Goal: Task Accomplishment & Management: Manage account settings

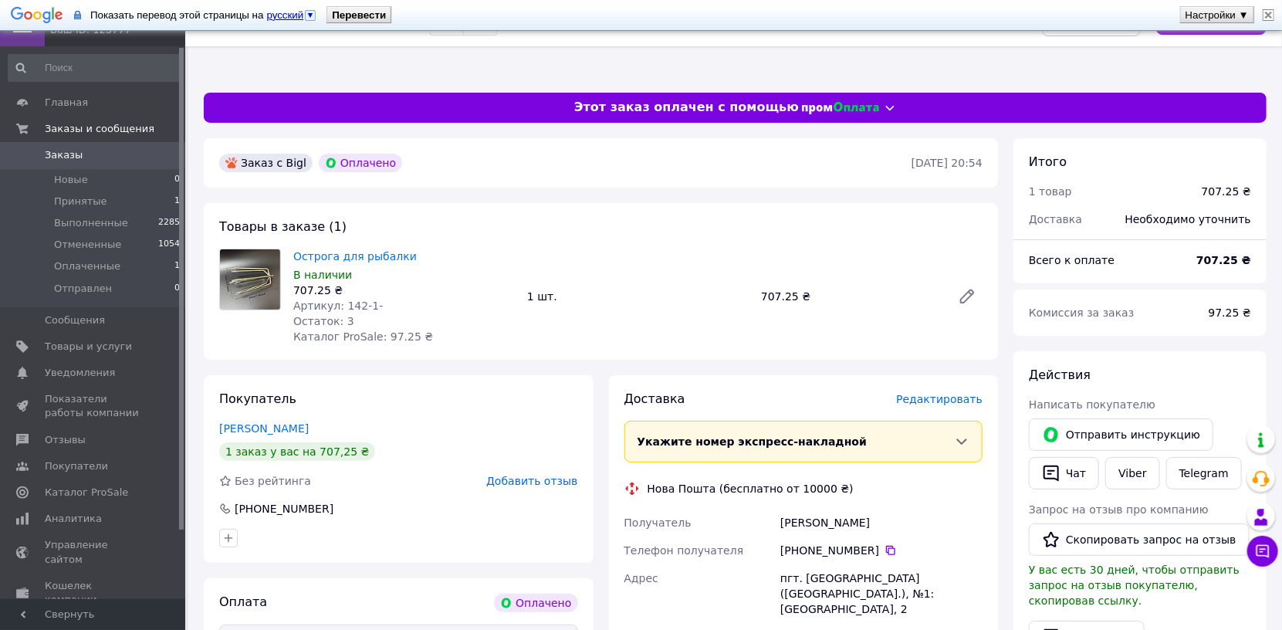
click at [1264, 14] on img at bounding box center [1269, 15] width 12 height 12
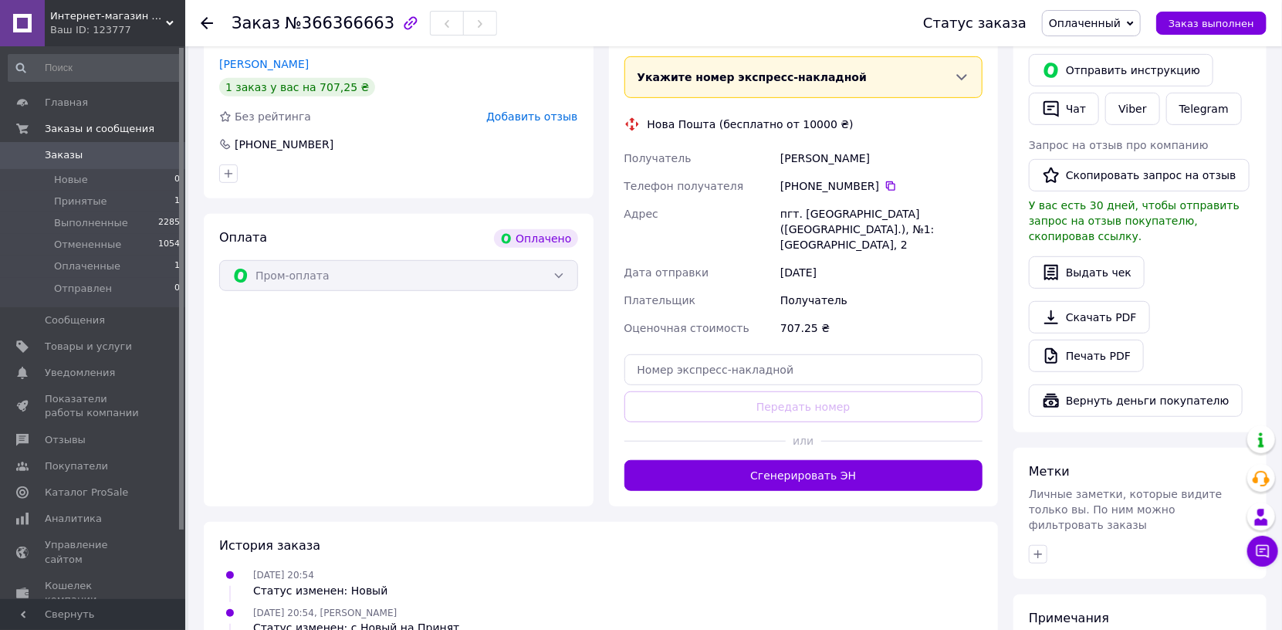
scroll to position [343, 0]
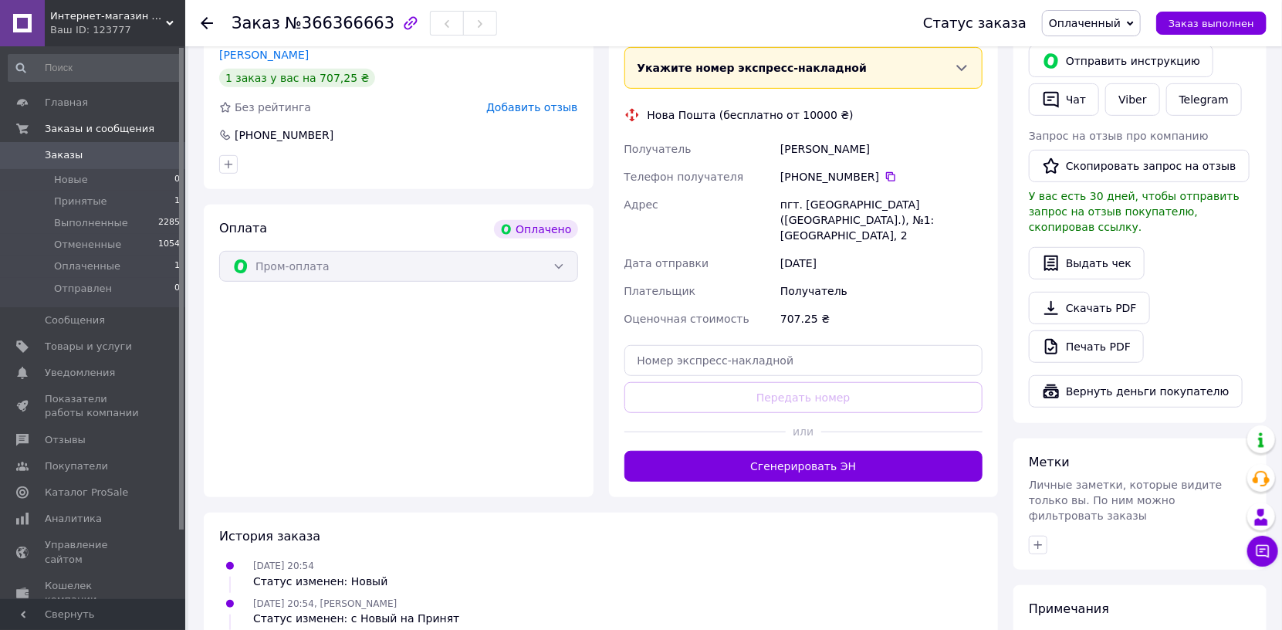
click at [779, 455] on button "Сгенерировать ЭН" at bounding box center [803, 466] width 359 height 31
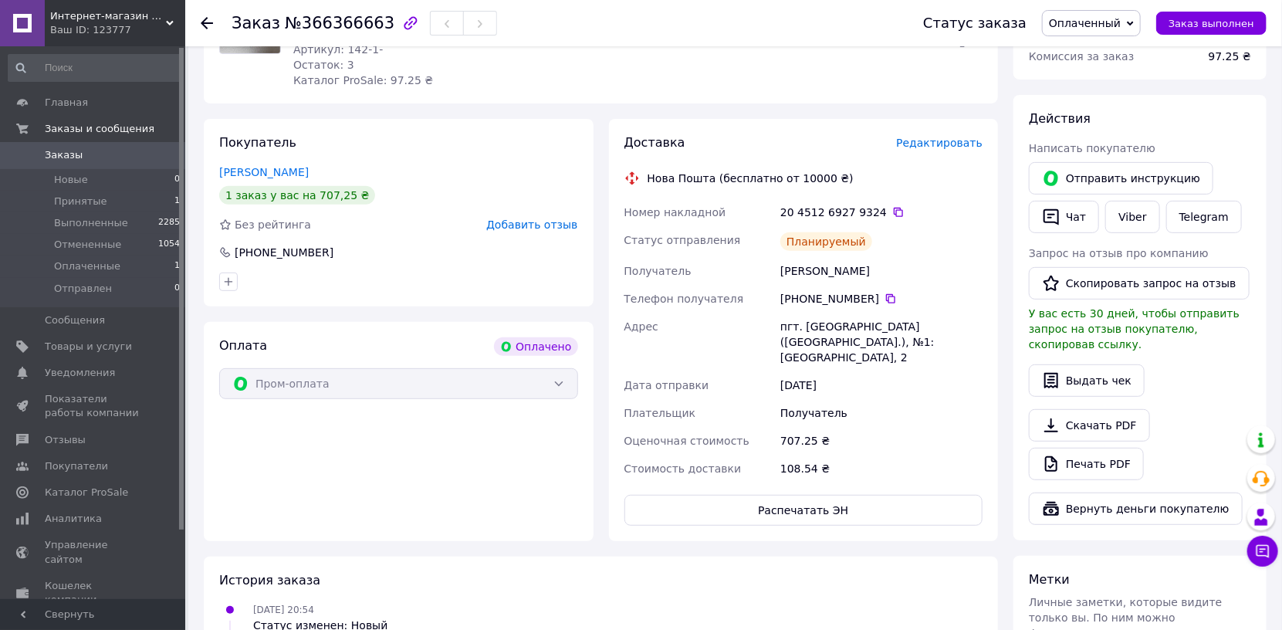
scroll to position [86, 0]
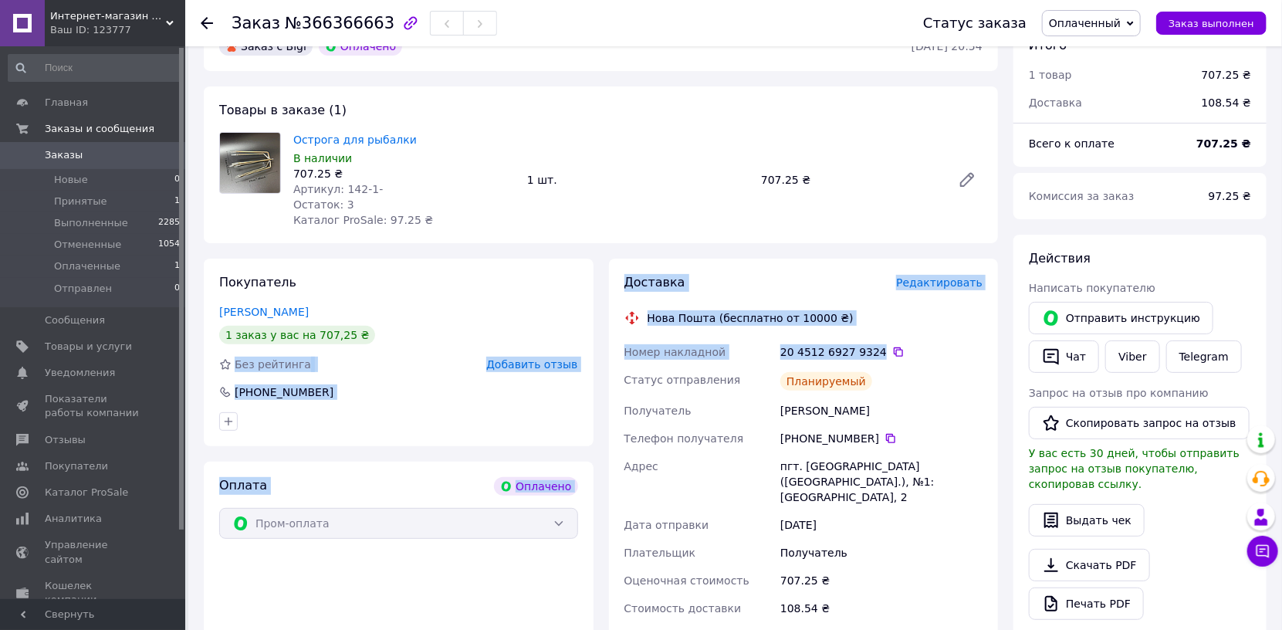
drag, startPoint x: 872, startPoint y: 348, endPoint x: 600, endPoint y: 343, distance: 271.8
click at [600, 343] on div "Покупатель [PERSON_NAME] 1 заказ у вас на 707,25 ₴ Без рейтинга Добавить отзыв …" at bounding box center [601, 470] width 810 height 422
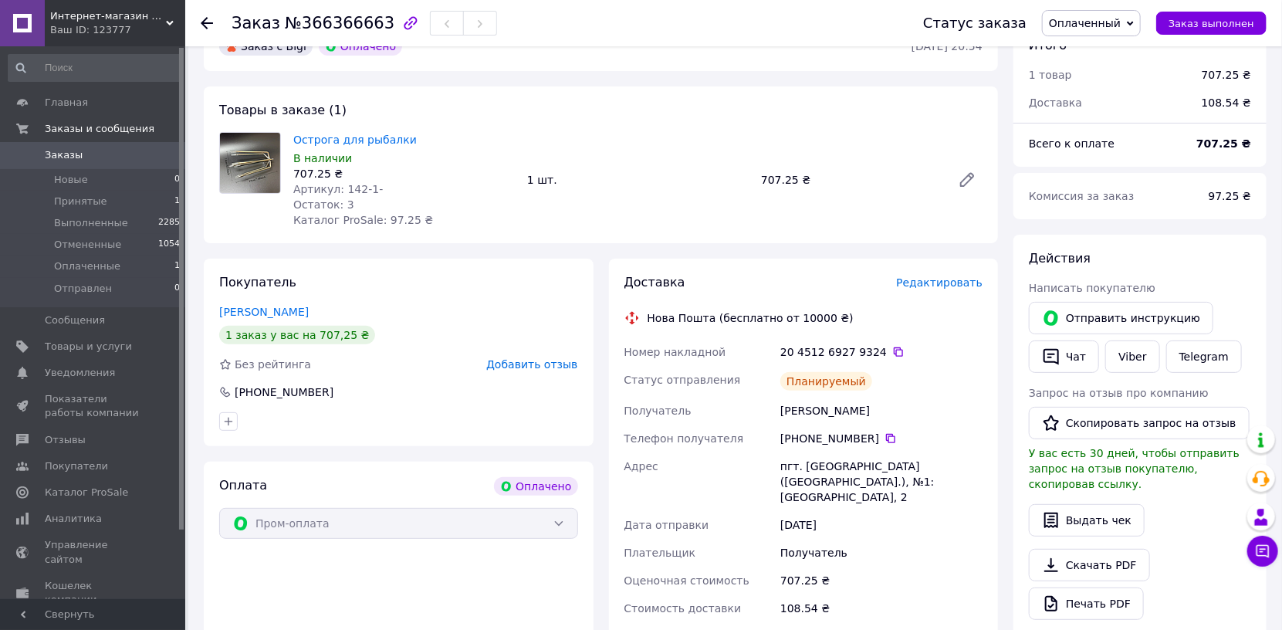
click at [888, 377] on div "Планируемый" at bounding box center [881, 381] width 208 height 31
drag, startPoint x: 875, startPoint y: 349, endPoint x: 624, endPoint y: 345, distance: 250.9
click at [624, 345] on div "Номер накладной 20 4512 6927 9324   Статус отправления Планируемый Получатель […" at bounding box center [803, 480] width 365 height 284
copy div "Номер накладной 20 4512 6927 9324"
click at [1120, 365] on link "Viber" at bounding box center [1132, 356] width 54 height 32
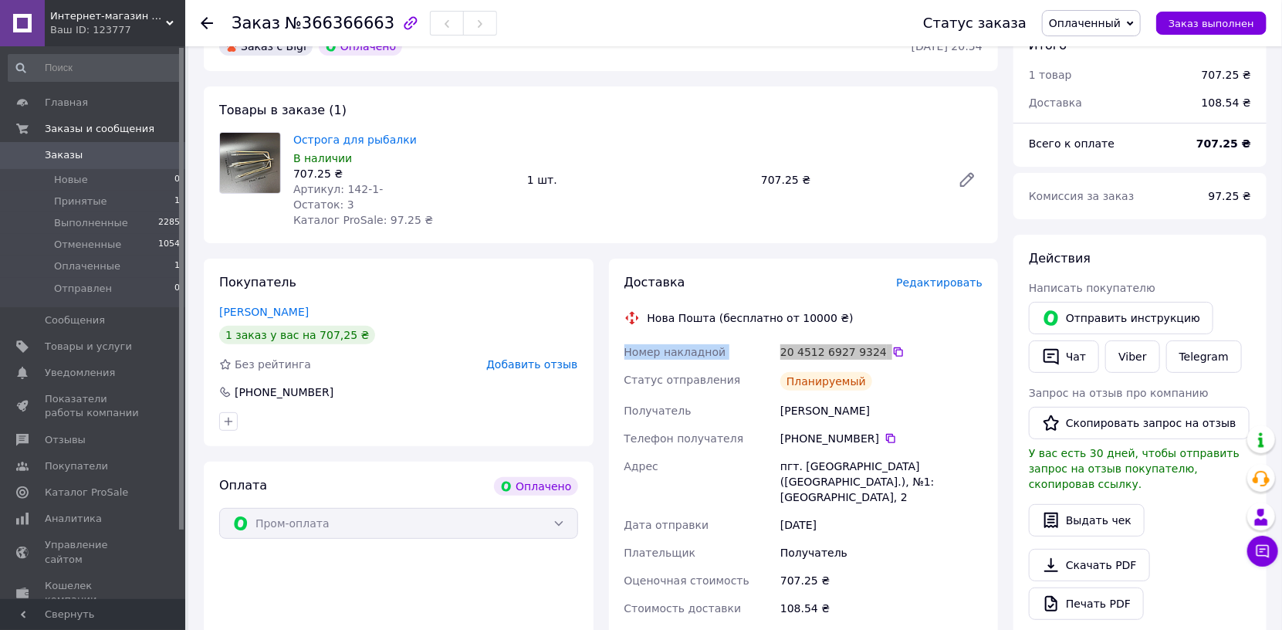
click at [976, 342] on div "20 4512 6927 9324" at bounding box center [881, 352] width 208 height 28
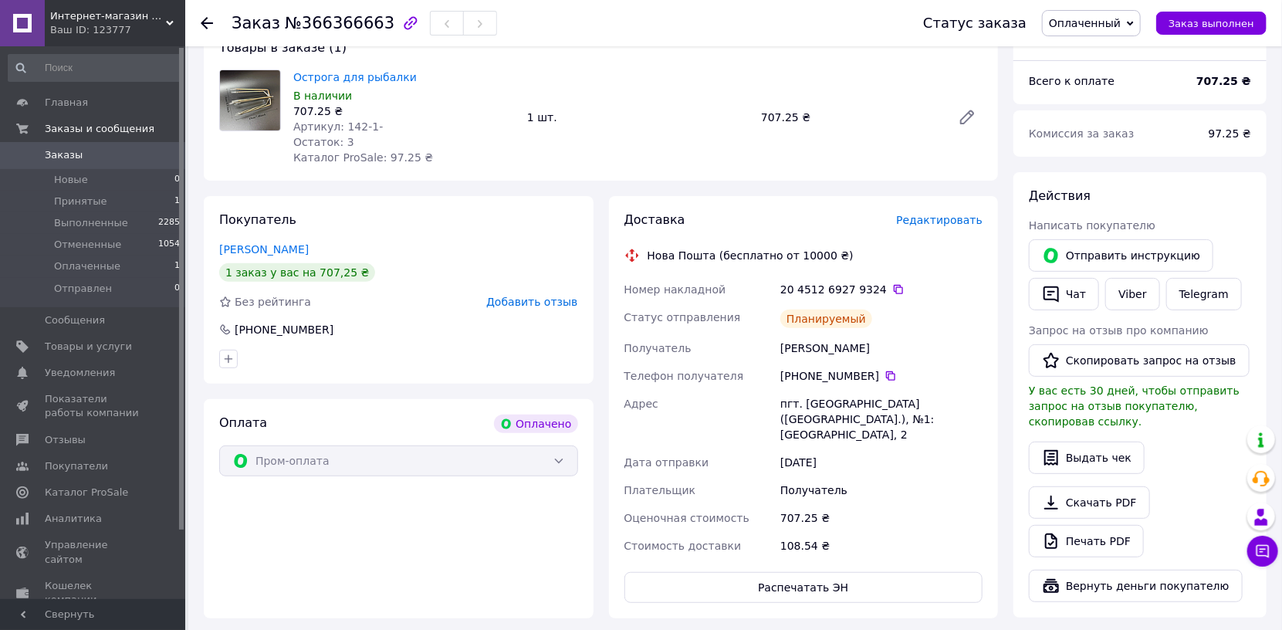
scroll to position [0, 0]
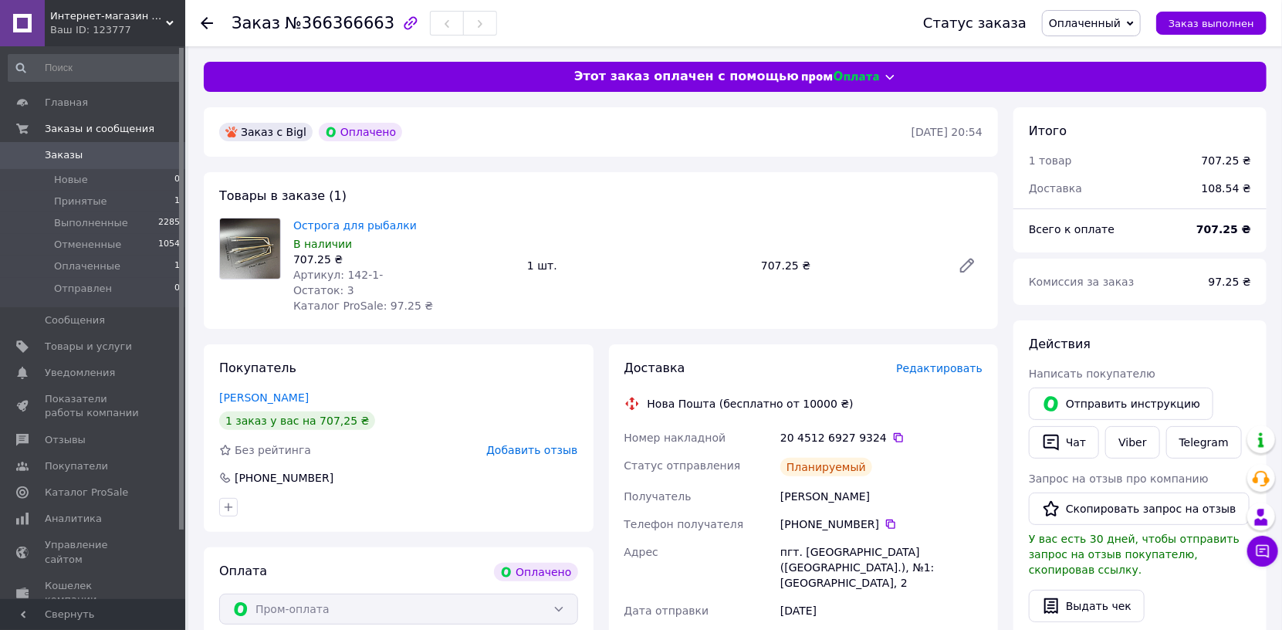
click at [1119, 22] on span "Оплаченный" at bounding box center [1085, 23] width 72 height 12
click at [1096, 51] on li "Принят" at bounding box center [1091, 53] width 97 height 23
